Goal: Task Accomplishment & Management: Complete application form

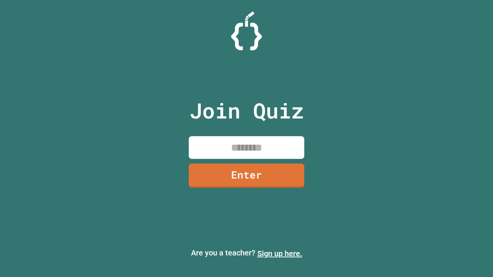
click at [280, 254] on link "Sign up here." at bounding box center [279, 253] width 45 height 9
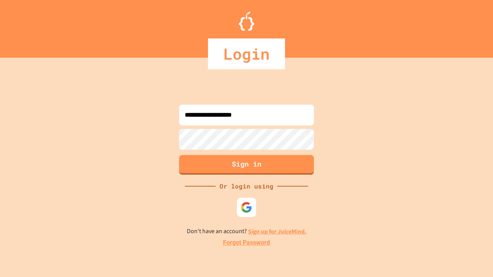
type input "**********"
